Goal: Transaction & Acquisition: Purchase product/service

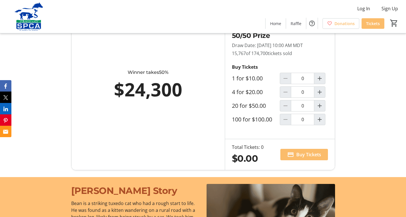
scroll to position [371, 0]
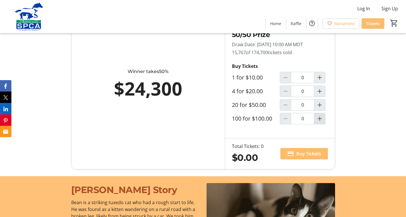
click at [323, 122] on span "Increment by one" at bounding box center [319, 118] width 11 height 11
type input "1"
click at [312, 154] on span "Buy Tickets" at bounding box center [308, 153] width 25 height 7
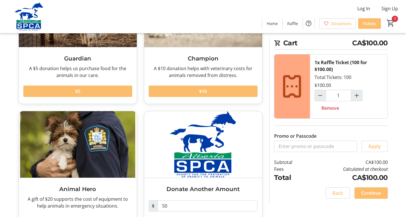
scroll to position [86, 0]
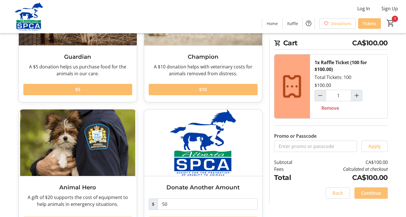
click at [377, 196] on span "Continue" at bounding box center [371, 193] width 20 height 7
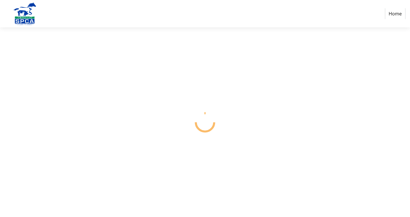
select select "CA"
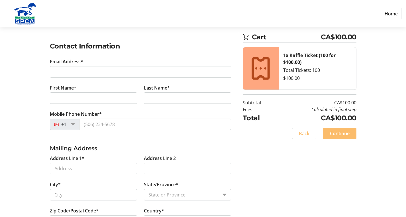
scroll to position [86, 0]
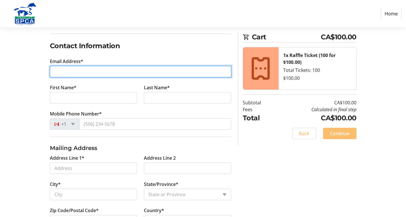
click at [125, 74] on input "Email Address*" at bounding box center [141, 71] width 182 height 11
type input "[EMAIL_ADDRESS][DOMAIN_NAME]"
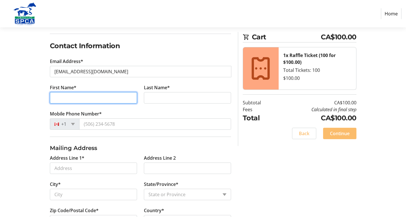
type input "Chelsea"
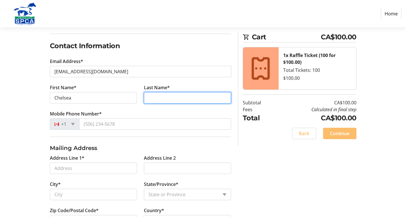
type input "[PERSON_NAME]"
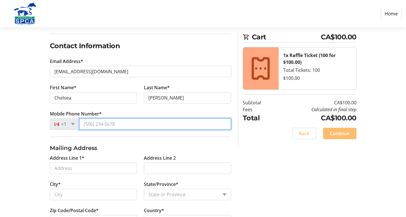
type input "[PHONE_NUMBER]"
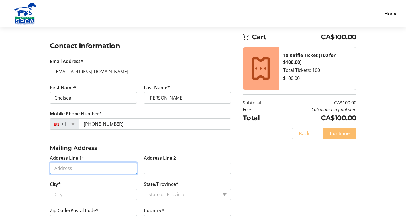
type input "[STREET_ADDRESS][PERSON_NAME]"
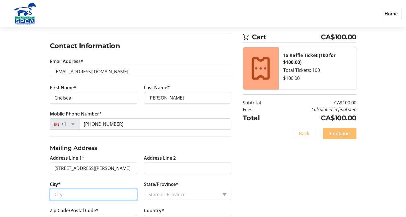
type input "[GEOGRAPHIC_DATA]"
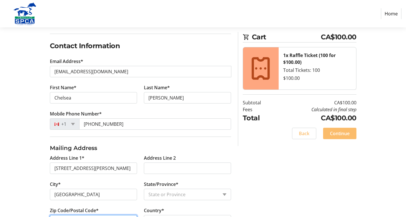
type input "T2L1Y2"
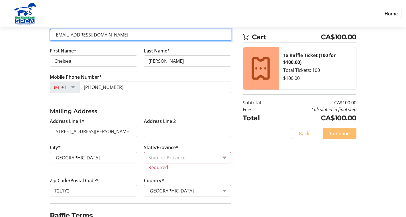
scroll to position [143, 0]
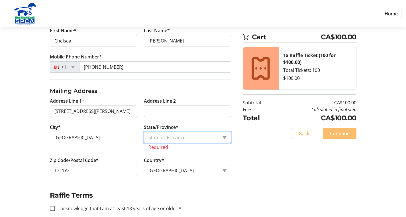
click at [198, 133] on select "State or Province State or Province [GEOGRAPHIC_DATA] [GEOGRAPHIC_DATA] [GEOGRA…" at bounding box center [187, 137] width 87 height 11
select select "AB"
click at [144, 132] on select "State or Province State or Province [GEOGRAPHIC_DATA] [GEOGRAPHIC_DATA] [GEOGRA…" at bounding box center [187, 137] width 87 height 11
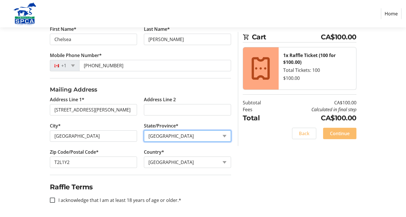
scroll to position [144, 0]
click at [99, 201] on label "I acknowledge that I am at least 18 years of age or older.*" at bounding box center [118, 199] width 126 height 7
click at [55, 201] on input "I acknowledge that I am at least 18 years of age or older.*" at bounding box center [52, 199] width 5 height 5
checkbox input "true"
click at [351, 134] on span at bounding box center [339, 134] width 33 height 14
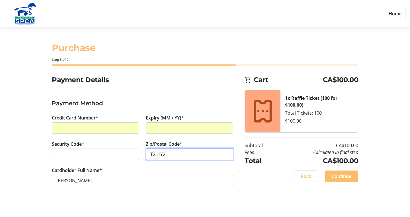
type input "T2L1Y2"
click at [28, 138] on div "Payment Details Payment Method Credit Card Number* Expiry (MM / YY)* Security C…" at bounding box center [205, 137] width 376 height 125
click at [348, 179] on span "Continue" at bounding box center [342, 176] width 20 height 7
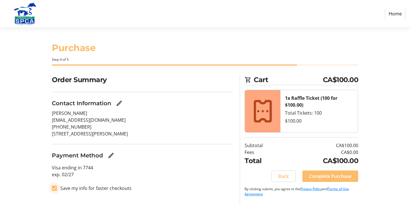
click at [54, 190] on input "Save my info for faster checkouts" at bounding box center [54, 188] width 5 height 5
checkbox input "false"
click at [348, 177] on span "Complete Purchase" at bounding box center [331, 176] width 42 height 7
